Goal: Information Seeking & Learning: Learn about a topic

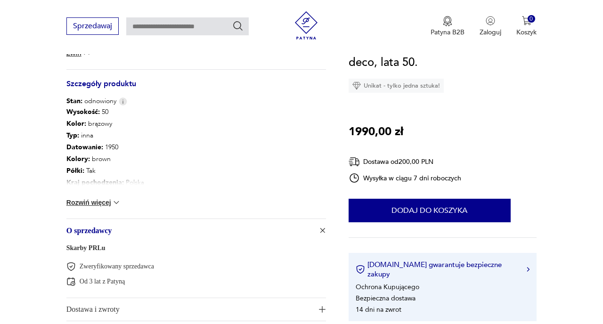
click at [273, 189] on div "Wysokość : 50 Kolor: brązowy Typ : inna Datowanie : 1950 Kolory : brown Półki :…" at bounding box center [195, 162] width 259 height 112
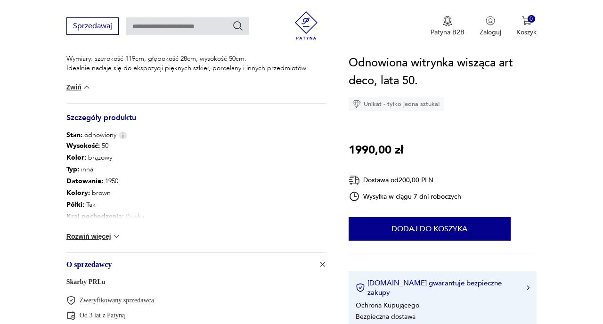
scroll to position [452, 0]
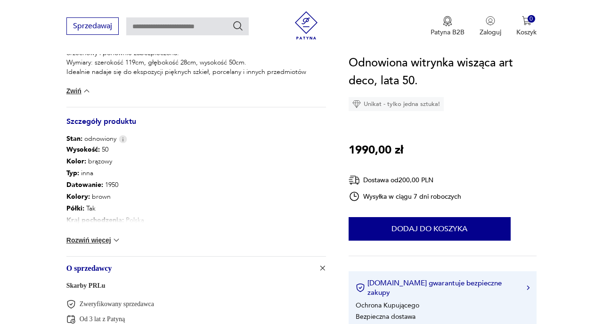
click at [115, 241] on img at bounding box center [116, 239] width 9 height 9
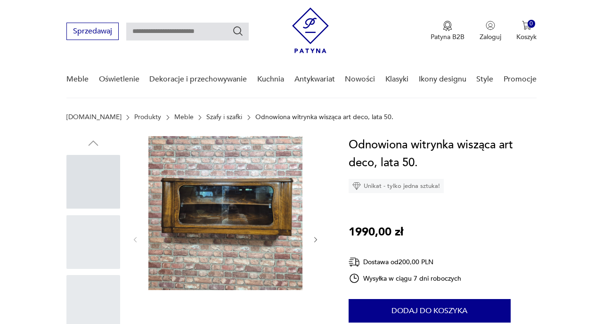
scroll to position [19, 0]
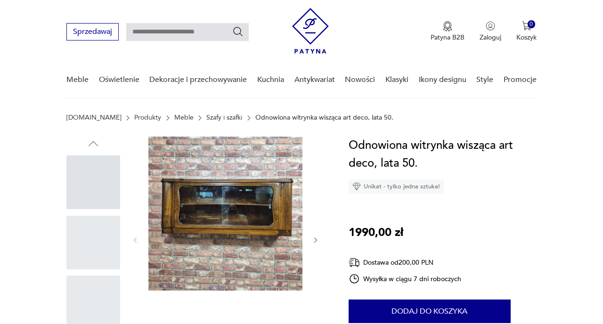
click at [95, 186] on div at bounding box center [93, 182] width 54 height 54
click at [87, 230] on div at bounding box center [93, 243] width 54 height 54
click at [316, 241] on icon "button" at bounding box center [316, 240] width 8 height 8
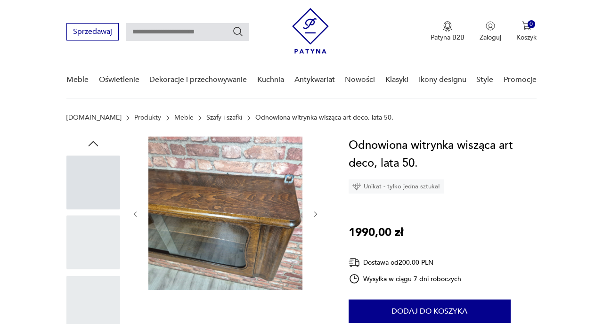
click at [314, 213] on icon "button" at bounding box center [316, 214] width 8 height 8
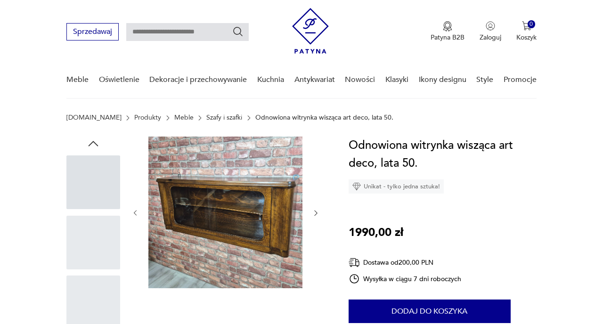
click at [314, 214] on icon "button" at bounding box center [316, 213] width 8 height 8
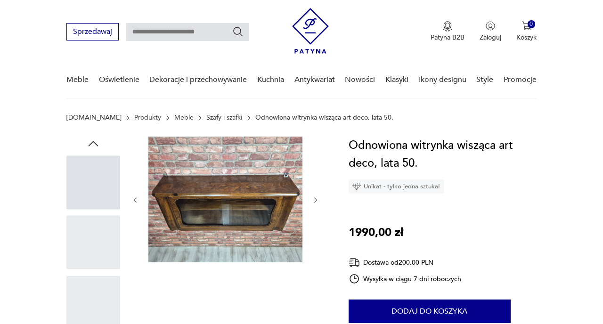
click at [317, 201] on icon "button" at bounding box center [316, 200] width 8 height 8
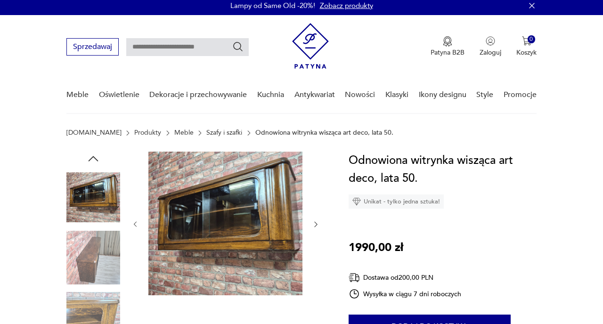
scroll to position [0, 0]
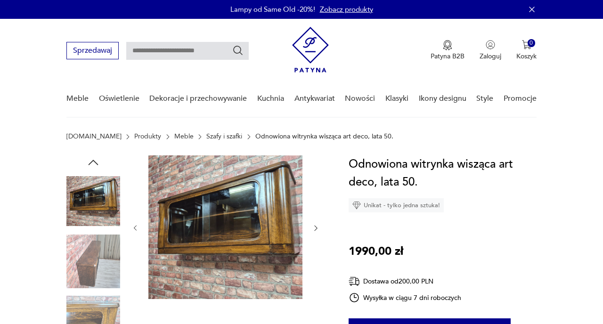
click at [315, 230] on icon "button" at bounding box center [316, 228] width 8 height 8
